Goal: Check status: Check status

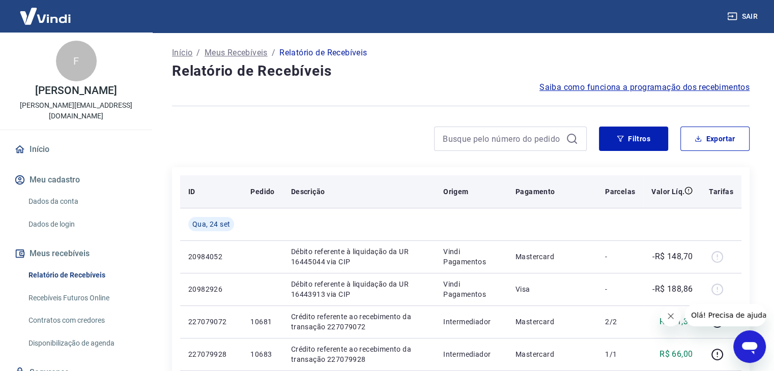
scroll to position [102, 0]
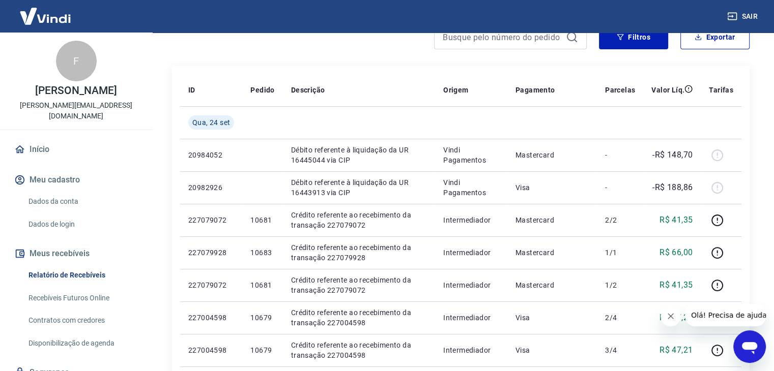
click at [670, 315] on icon "Fechar mensagem da empresa" at bounding box center [671, 316] width 8 height 8
